Goal: Information Seeking & Learning: Learn about a topic

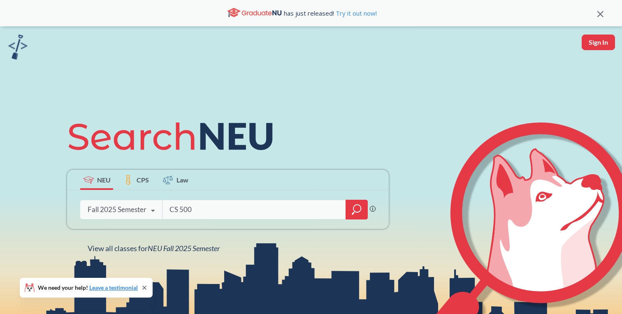
type input "CS 5001"
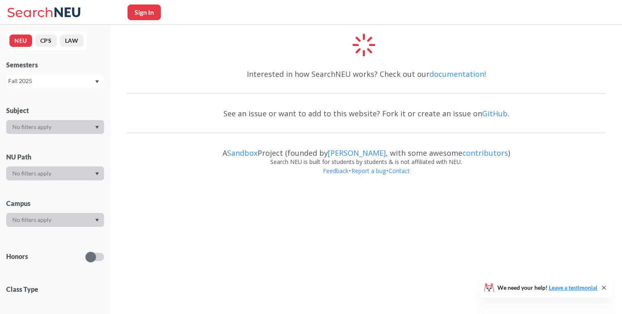
click at [151, 15] on button "Sign In" at bounding box center [144, 13] width 33 height 16
select select "US"
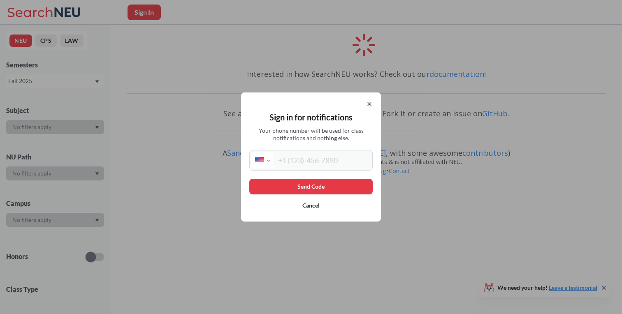
click at [295, 163] on input "tel" at bounding box center [322, 160] width 98 height 16
type input "[PHONE_NUMBER]"
click at [325, 182] on button "Send Code" at bounding box center [310, 187] width 123 height 16
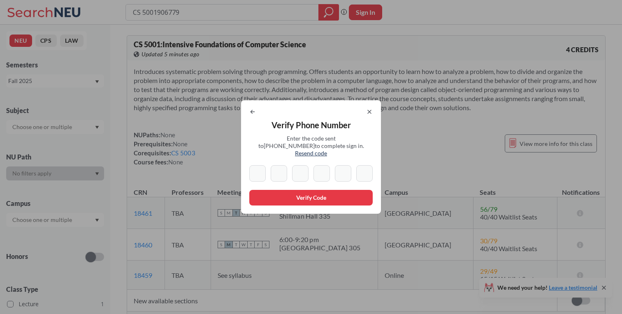
type input "CS 5001906779"
click at [263, 173] on input at bounding box center [257, 173] width 16 height 16
type input "9"
type input "0"
type input "6"
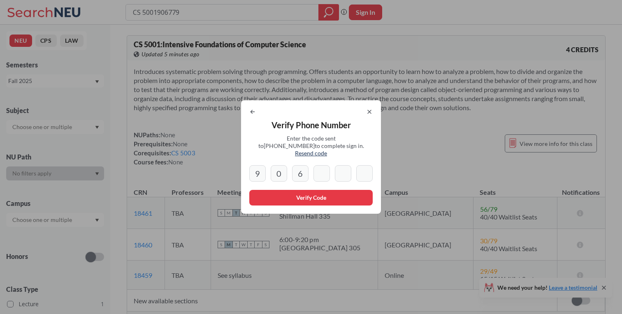
type input "7"
type input "9"
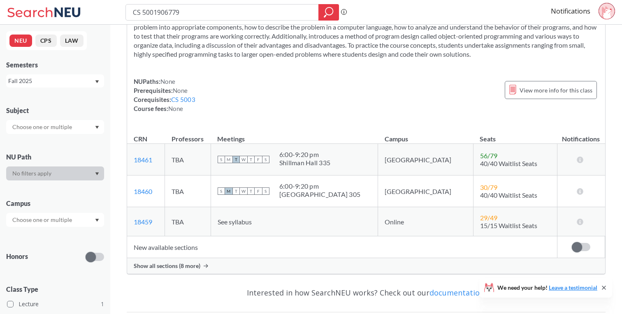
scroll to position [59, 0]
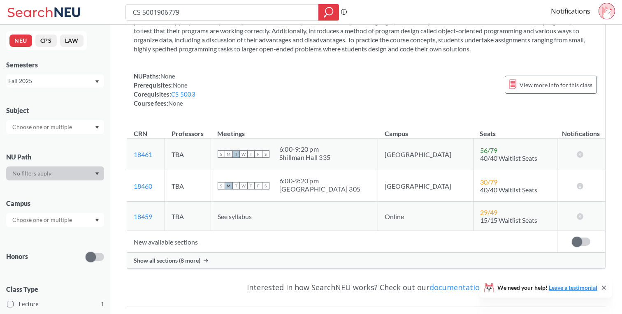
click at [177, 260] on span "Show all sections (8 more)" at bounding box center [167, 260] width 67 height 7
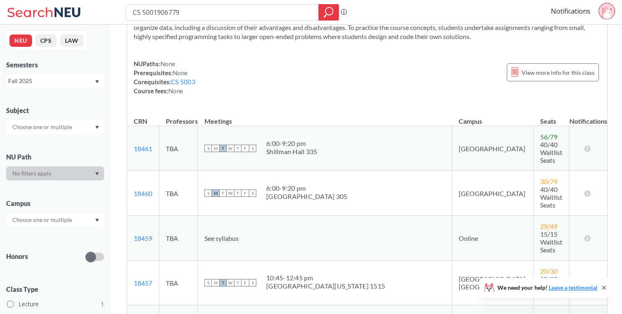
scroll to position [0, 0]
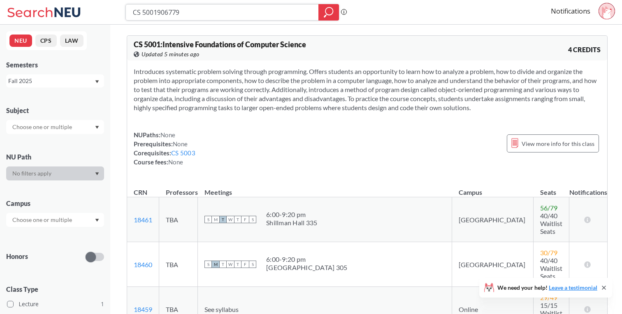
drag, startPoint x: 186, startPoint y: 12, endPoint x: 156, endPoint y: 13, distance: 30.5
click at [156, 13] on input "CS 5001906779" at bounding box center [222, 12] width 181 height 14
type input "CS 5003"
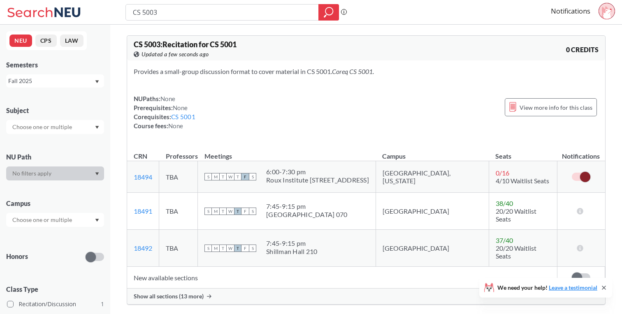
click at [186, 289] on div "Show all sections (13 more)" at bounding box center [366, 297] width 478 height 16
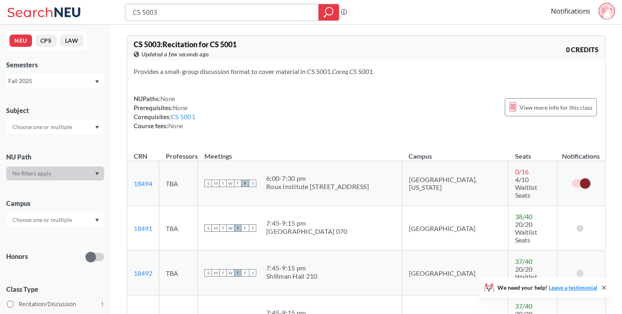
click at [159, 12] on input "CS 5003" at bounding box center [222, 12] width 181 height 14
type input "CS 5002"
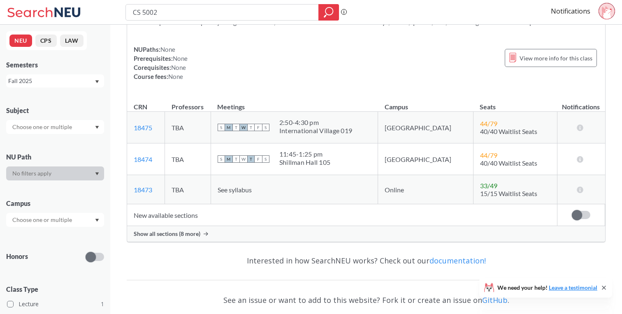
scroll to position [79, 0]
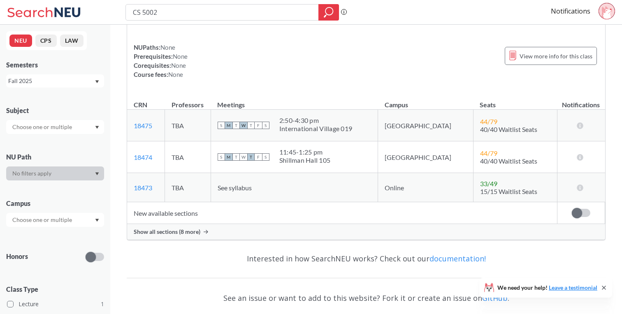
click at [197, 236] on span "Show all sections (8 more)" at bounding box center [167, 231] width 67 height 7
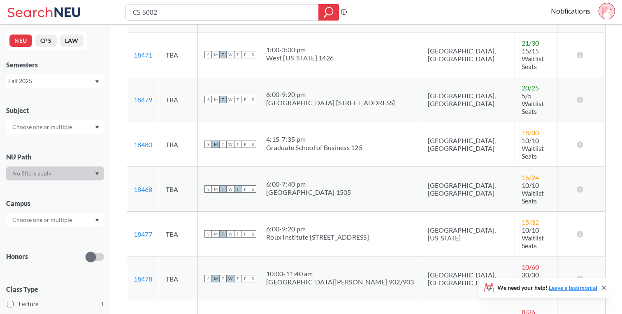
scroll to position [291, 0]
